Goal: Check status

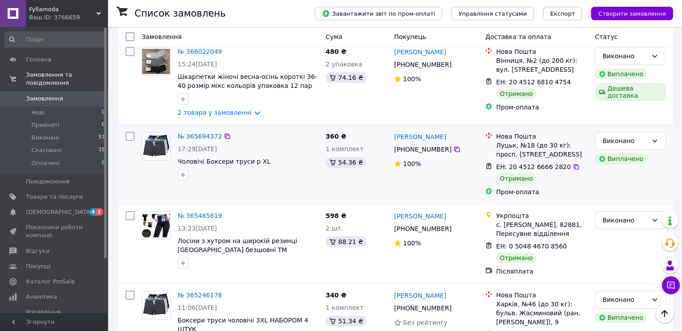
scroll to position [90, 0]
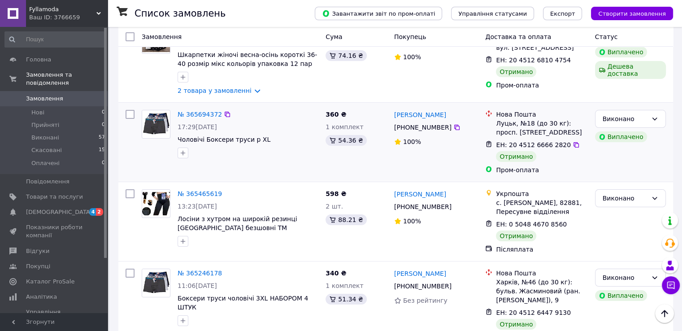
scroll to position [135, 0]
